Goal: Task Accomplishment & Management: Use online tool/utility

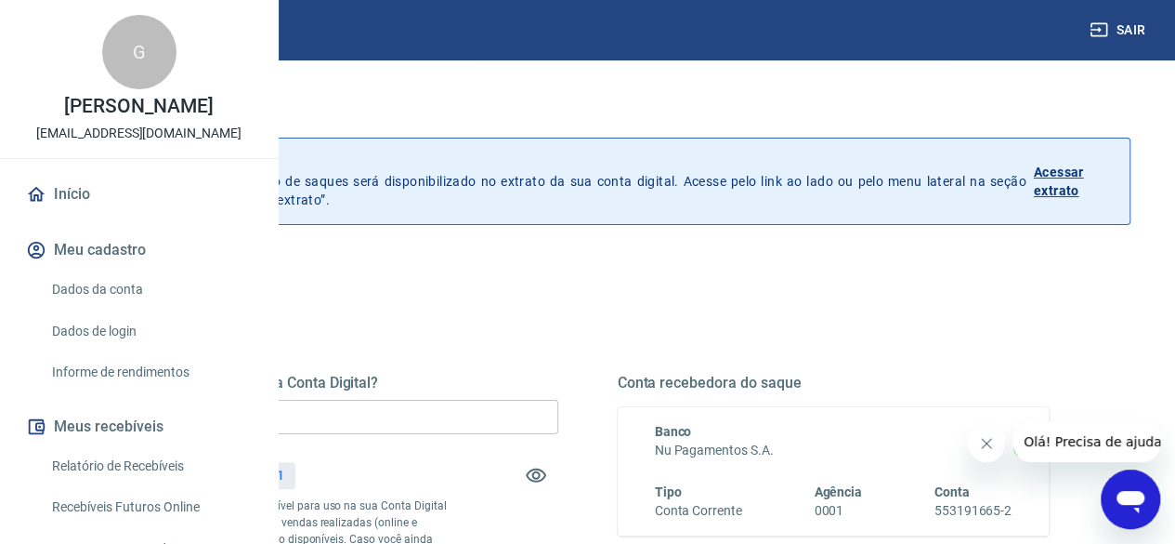
scroll to position [54, 0]
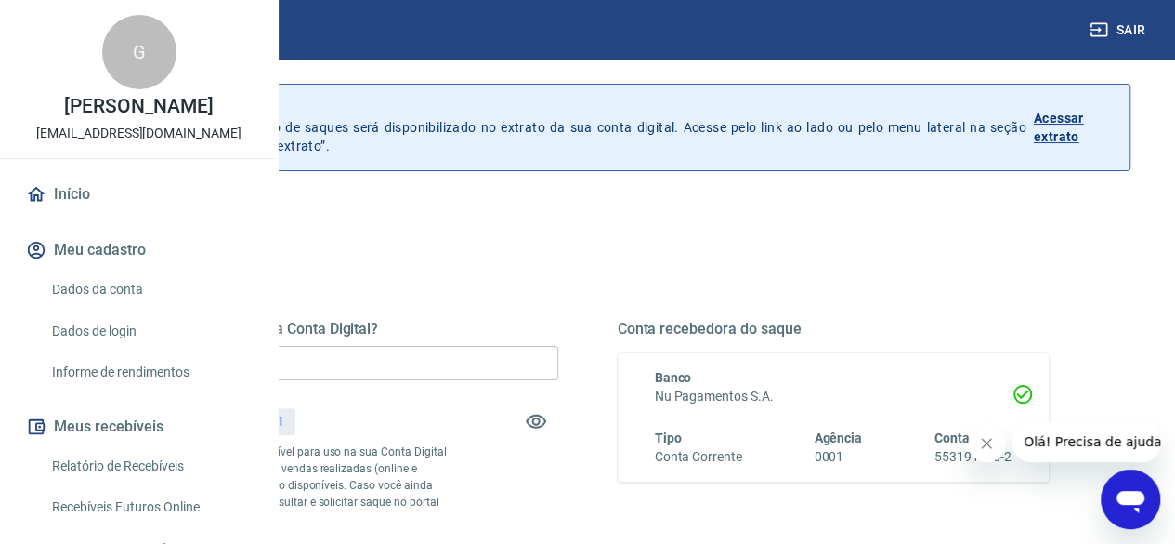
click at [531, 354] on input "R$ 0,00" at bounding box center [342, 363] width 432 height 34
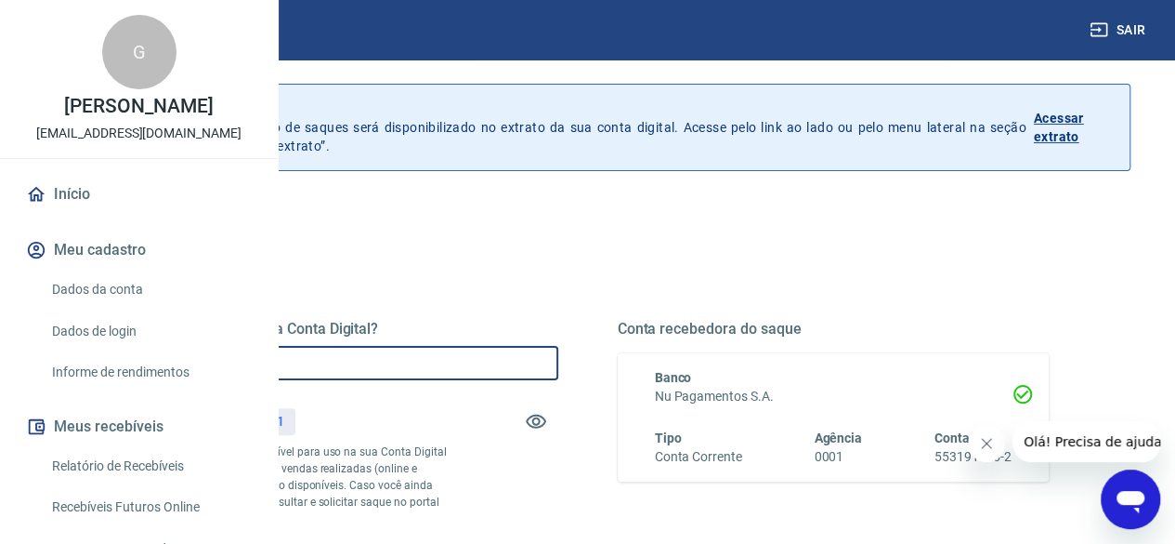
type input "R$ 346,21"
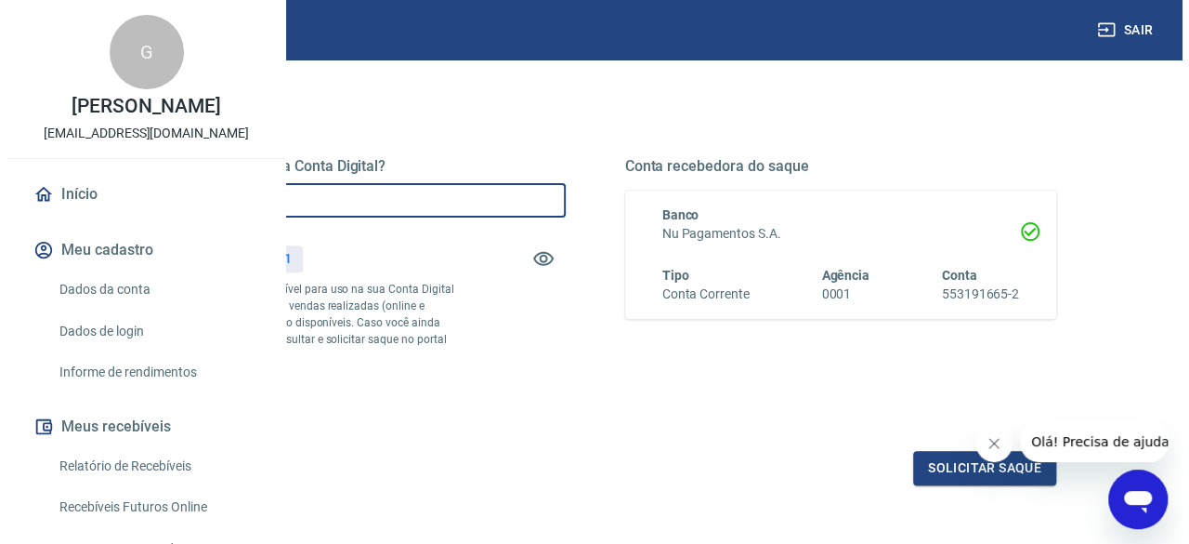
scroll to position [290, 0]
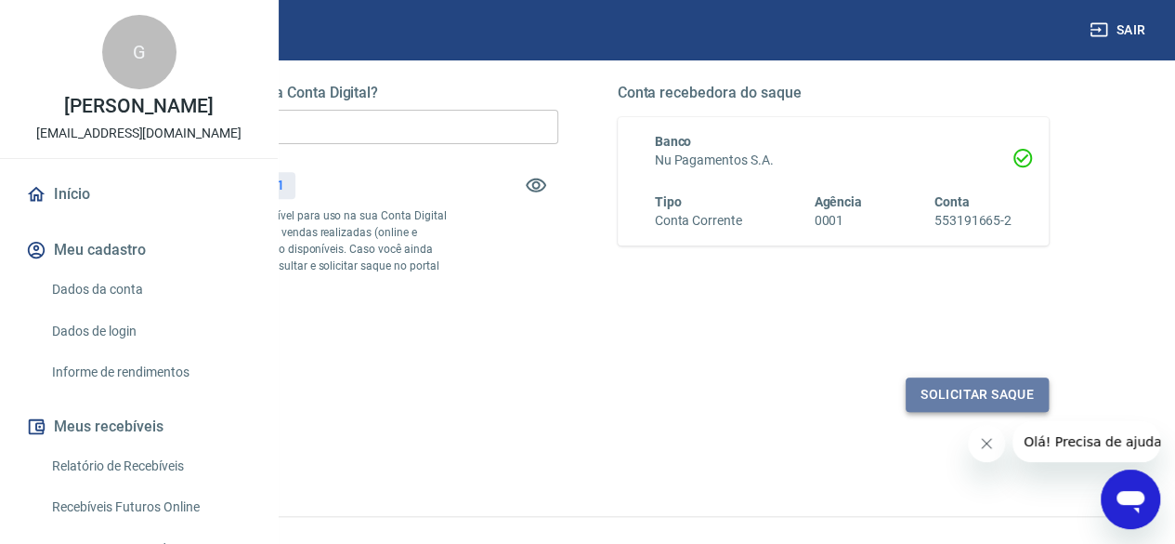
click at [932, 412] on button "Solicitar saque" at bounding box center [977, 394] width 143 height 34
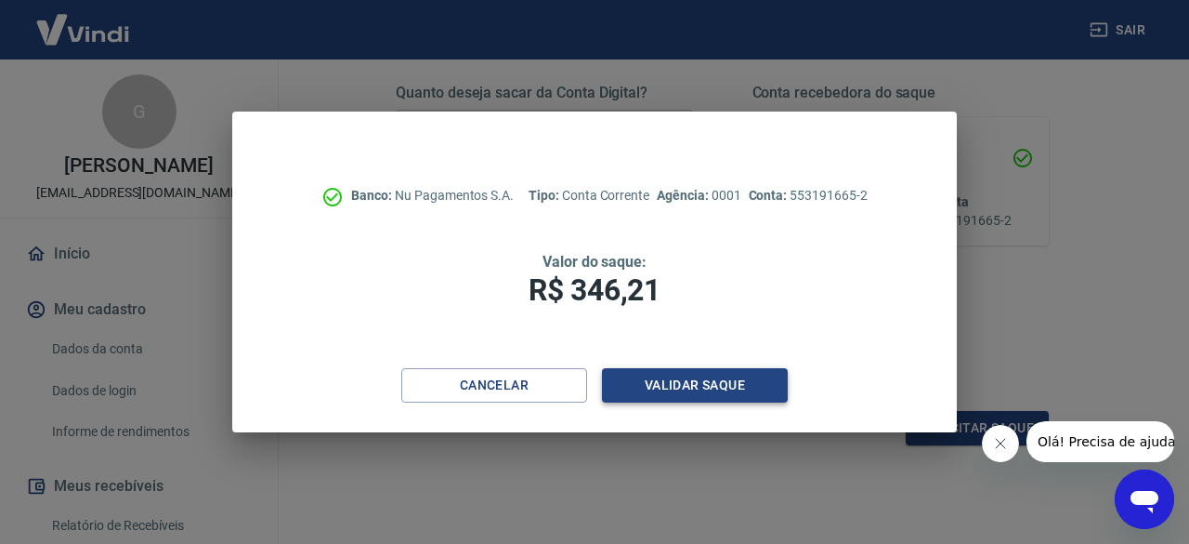
click at [632, 386] on button "Validar saque" at bounding box center [695, 385] width 186 height 34
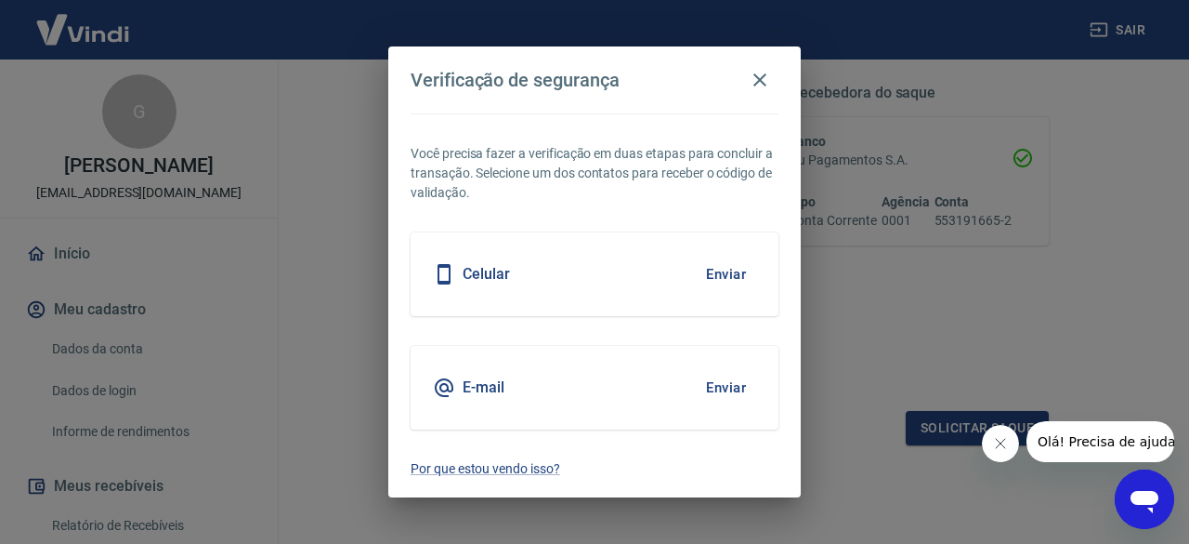
click at [565, 279] on div "Celular Enviar" at bounding box center [595, 274] width 368 height 84
click at [729, 272] on button "Enviar" at bounding box center [726, 274] width 60 height 39
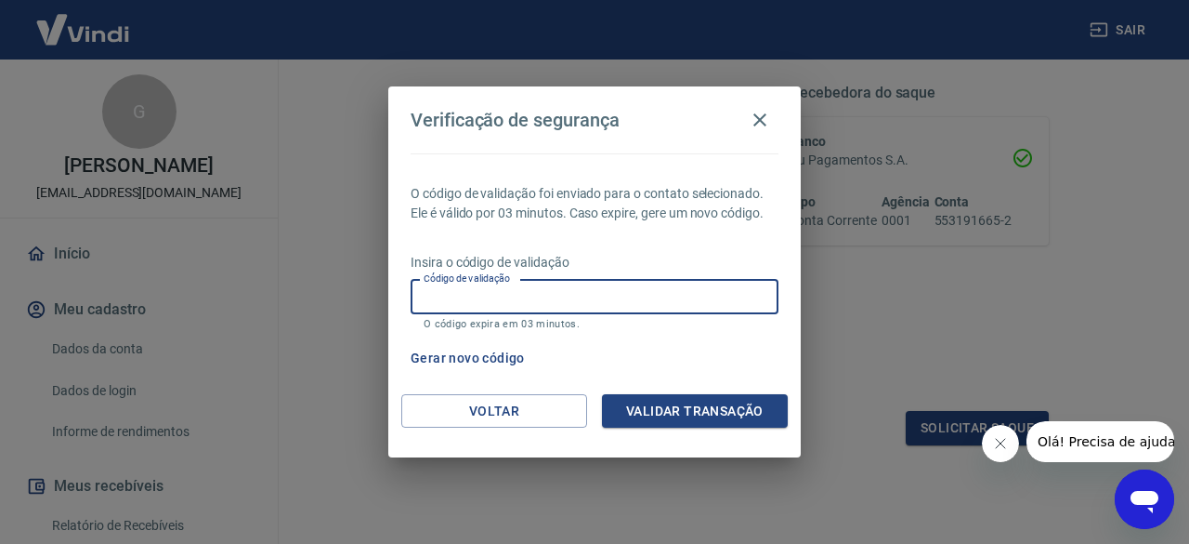
click at [538, 286] on input "Código de validação" at bounding box center [595, 297] width 368 height 34
type input "264097"
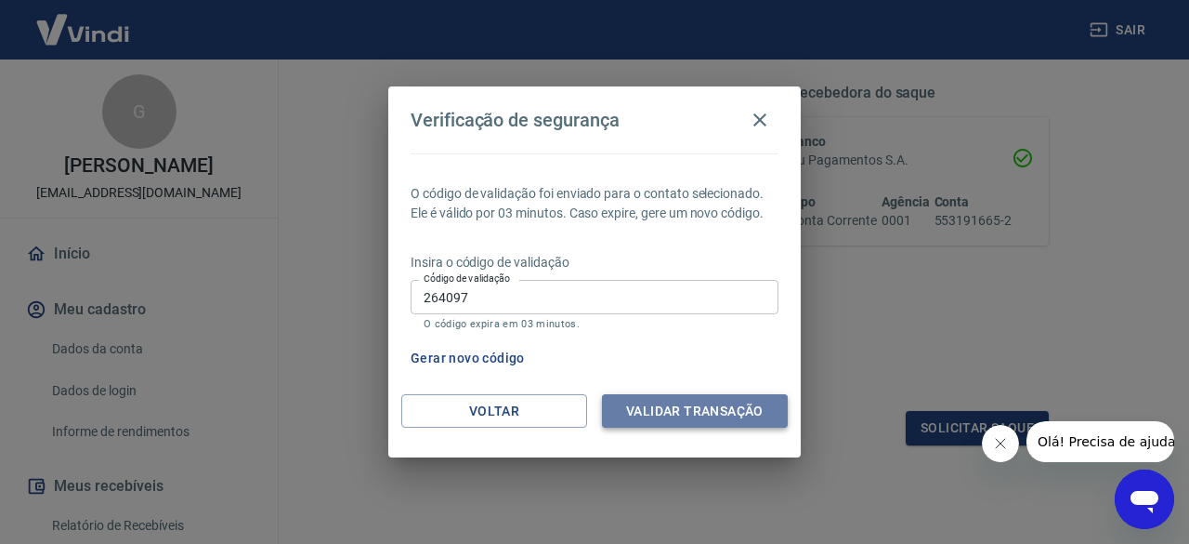
click at [676, 403] on button "Validar transação" at bounding box center [695, 411] width 186 height 34
